Goal: Information Seeking & Learning: Understand process/instructions

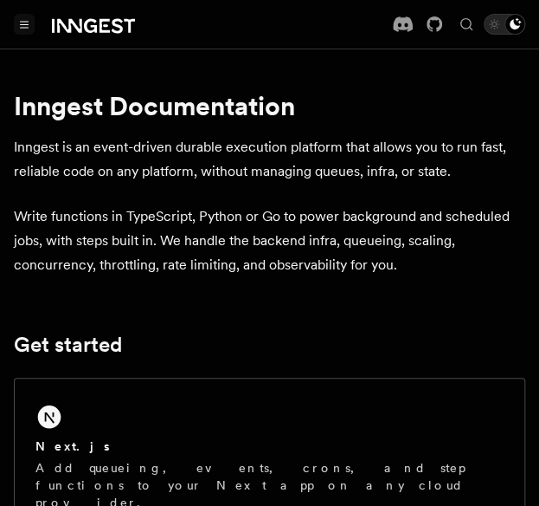
click at [26, 25] on icon "Toggle navigation" at bounding box center [24, 25] width 9 height 8
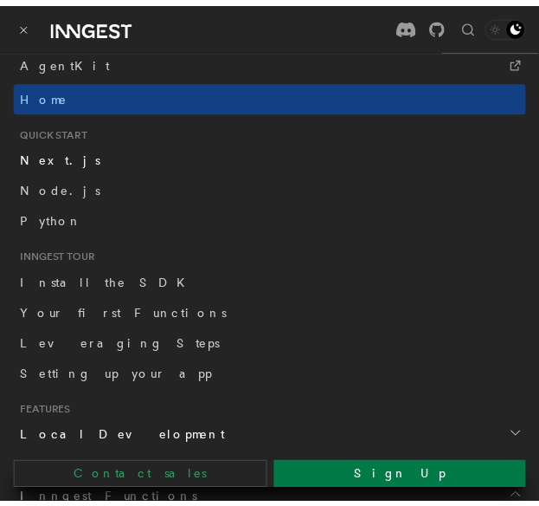
scroll to position [166, 0]
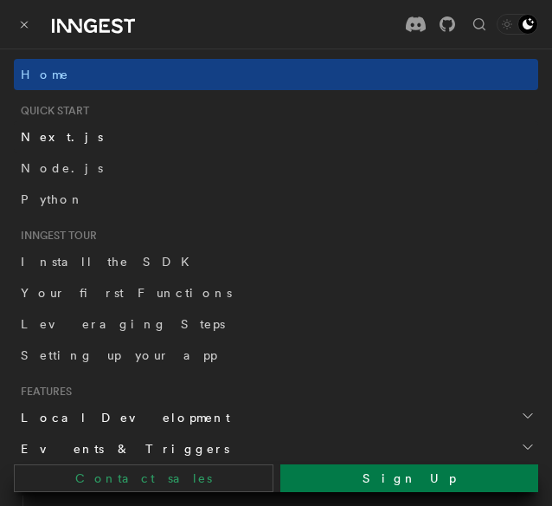
click at [61, 141] on link "Next.js" at bounding box center [276, 136] width 525 height 31
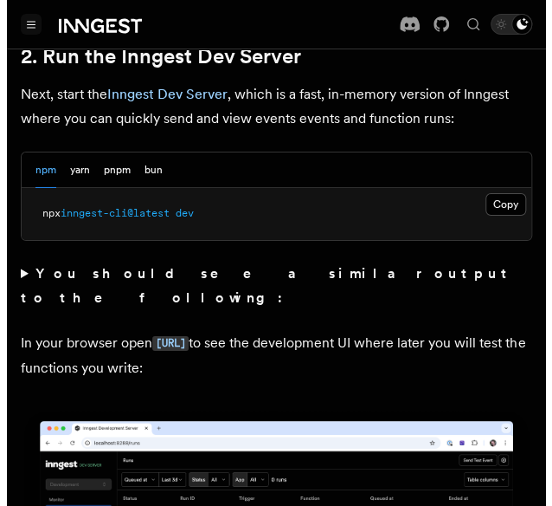
scroll to position [1302, 0]
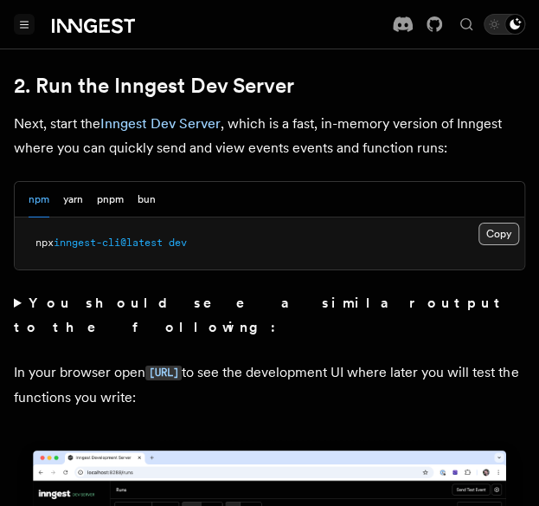
click at [501, 223] on button "Copy Copied" at bounding box center [499, 234] width 41 height 23
click at [29, 27] on button "Toggle navigation" at bounding box center [24, 24] width 21 height 21
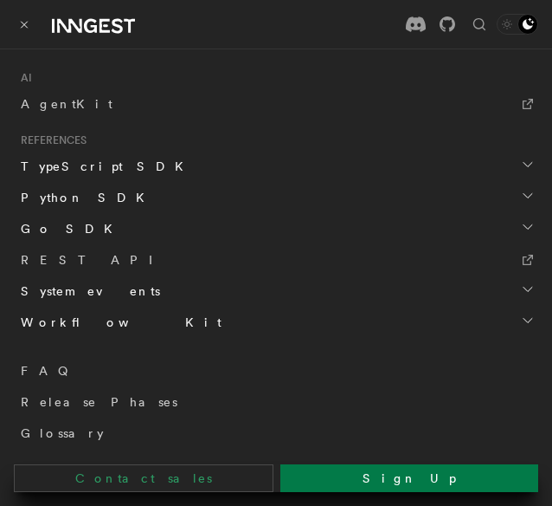
scroll to position [1077, 0]
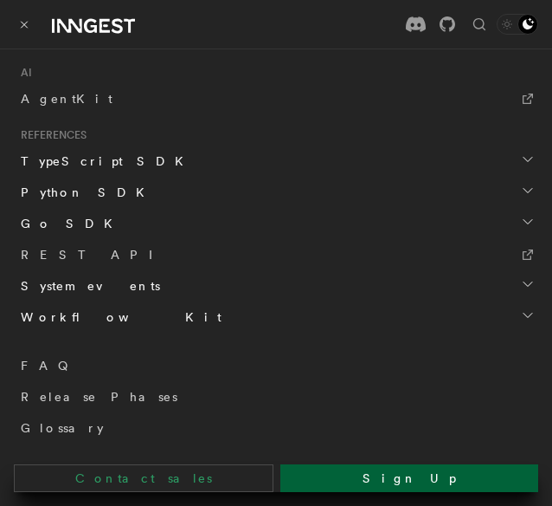
click at [321, 471] on link "Sign Up" at bounding box center [410, 478] width 258 height 28
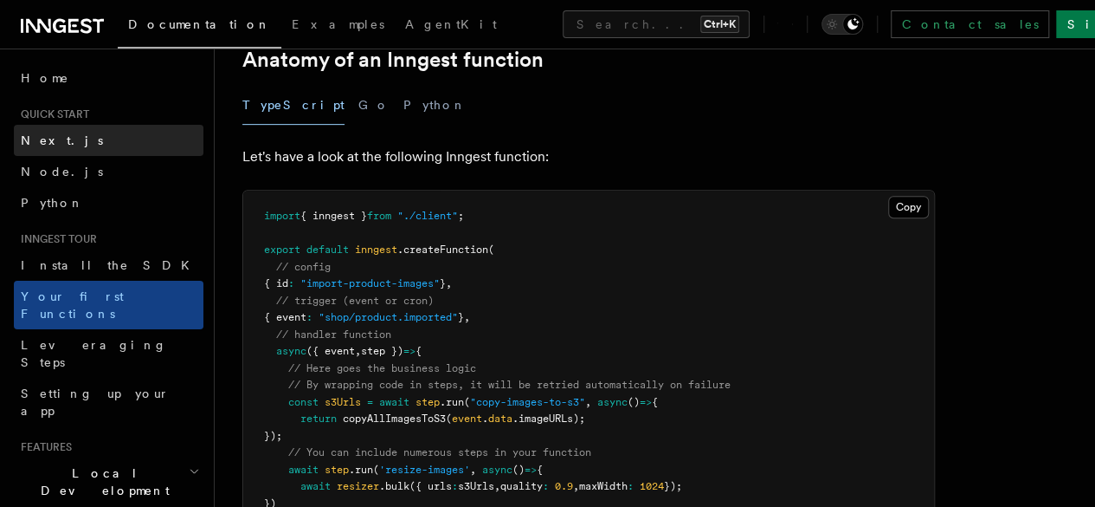
scroll to position [334, 0]
click at [134, 131] on link "Next.js" at bounding box center [109, 140] width 190 height 31
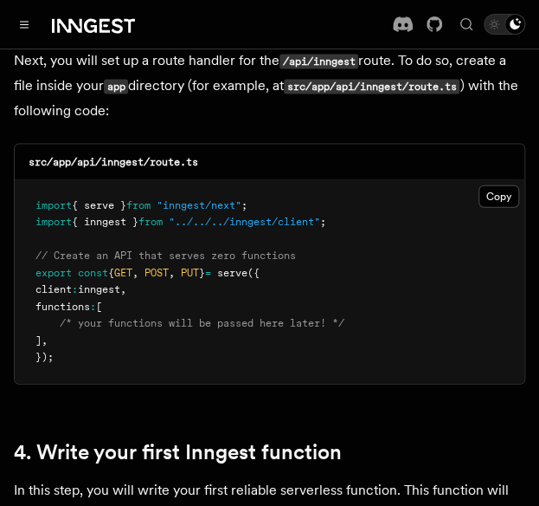
scroll to position [2477, 0]
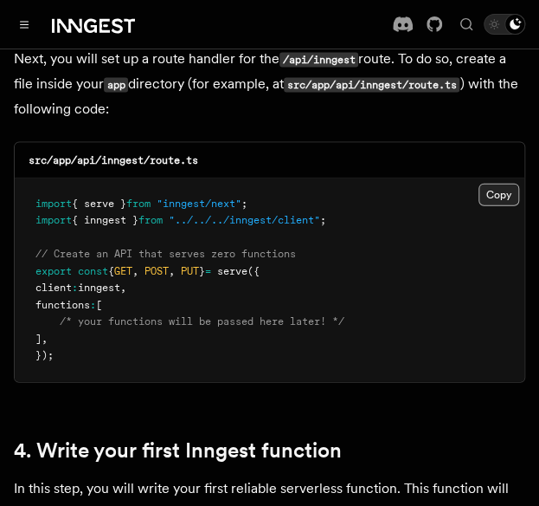
click at [505, 184] on button "Copy Copied" at bounding box center [499, 195] width 41 height 23
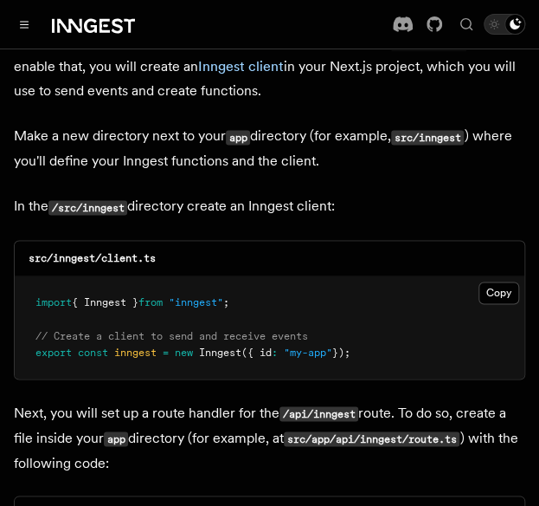
scroll to position [2122, 0]
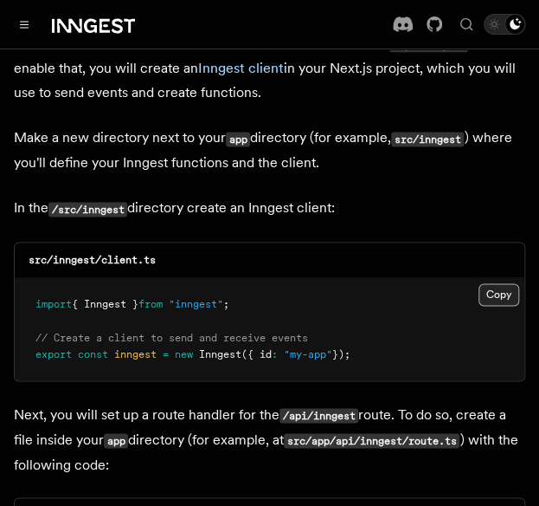
click at [501, 283] on button "Copy Copied" at bounding box center [499, 294] width 41 height 23
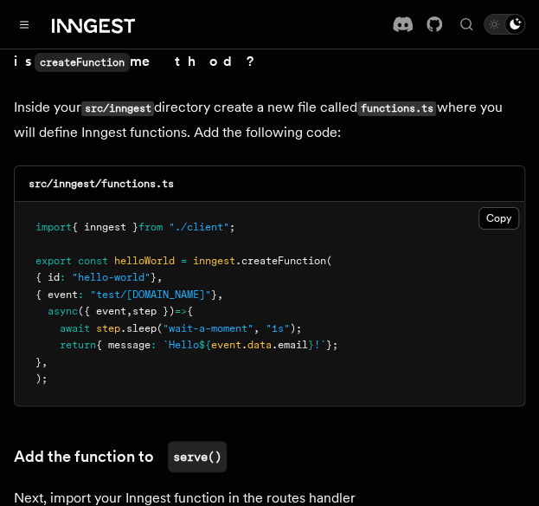
scroll to position [3122, 0]
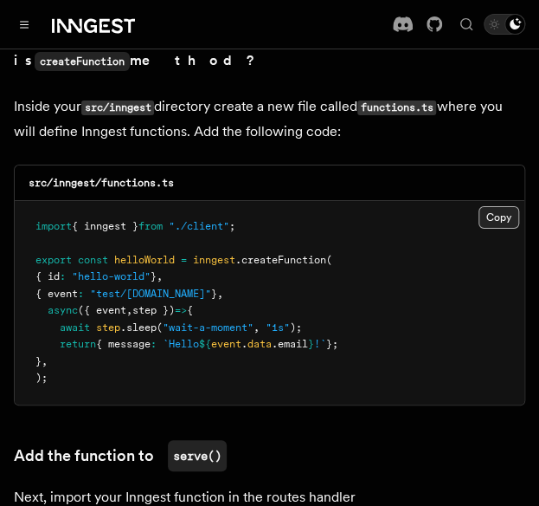
click at [505, 206] on button "Copy Copied" at bounding box center [499, 217] width 41 height 23
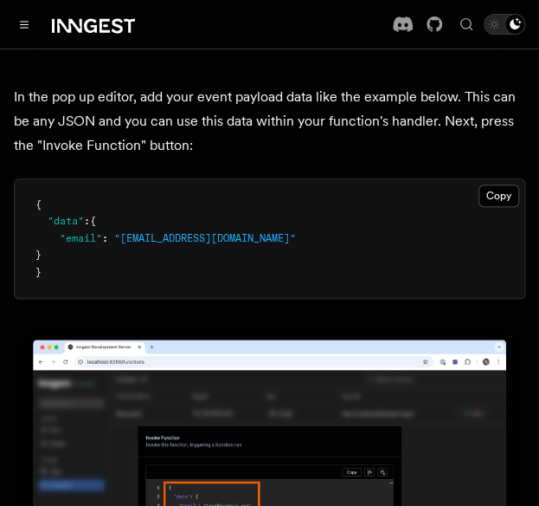
scroll to position [5105, 0]
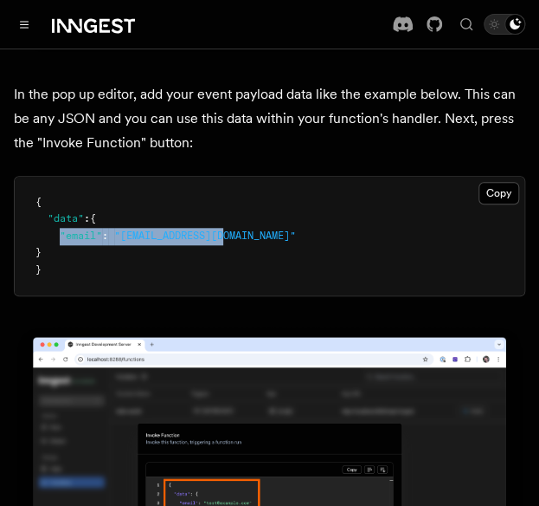
drag, startPoint x: 59, startPoint y: 185, endPoint x: 242, endPoint y: 184, distance: 183.6
click at [242, 184] on pre "{ "data" : { "email" : "test@example.com" } }" at bounding box center [270, 236] width 510 height 119
copy span ""email" : "test@example.com""
